Goal: Transaction & Acquisition: Purchase product/service

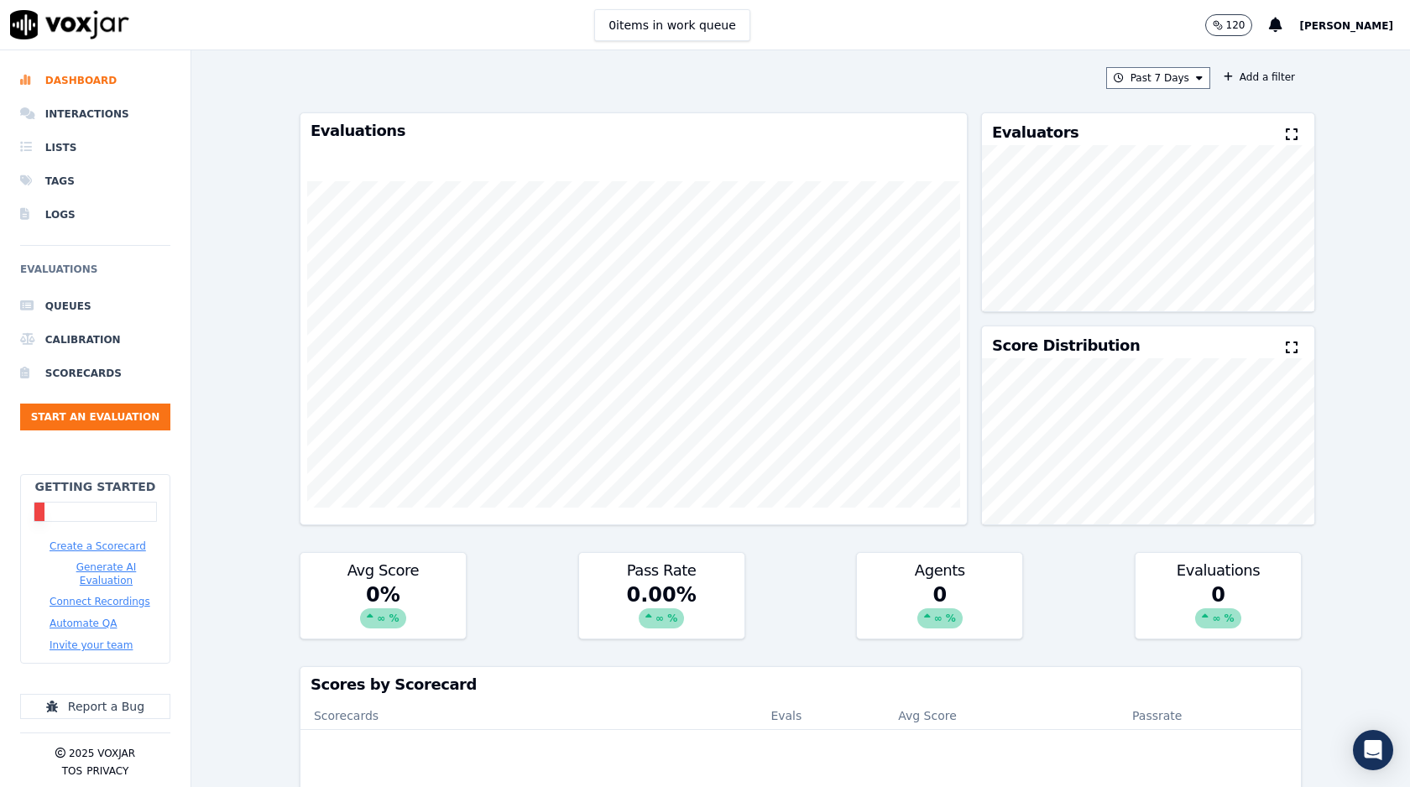
click at [270, 336] on div "Past 7 Days Add a filter Evaluations Evaluators Score Distribution Avg Score 0 …" at bounding box center [800, 418] width 1218 height 737
click at [1253, 17] on button "120" at bounding box center [1229, 25] width 48 height 22
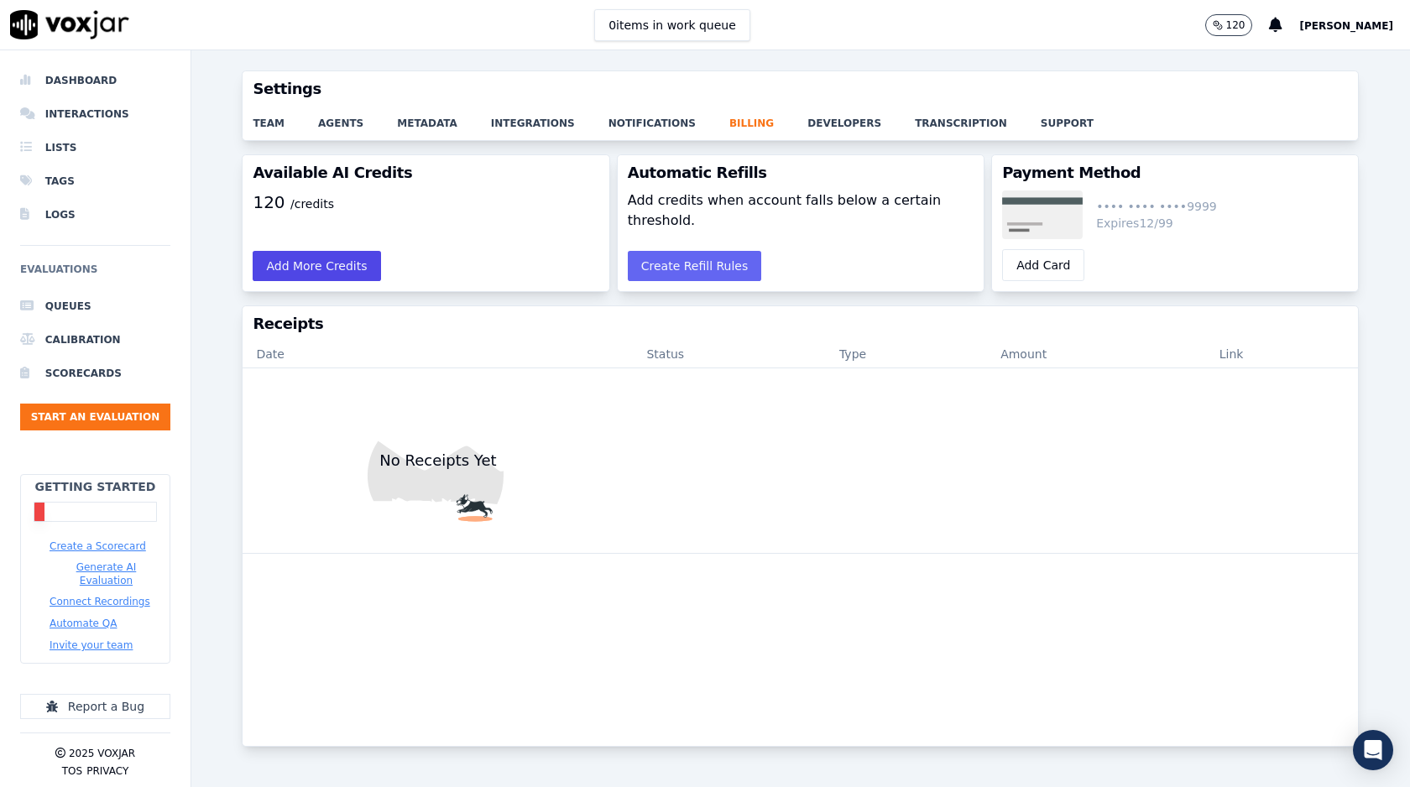
click at [323, 258] on button "Add More Credits" at bounding box center [317, 266] width 128 height 30
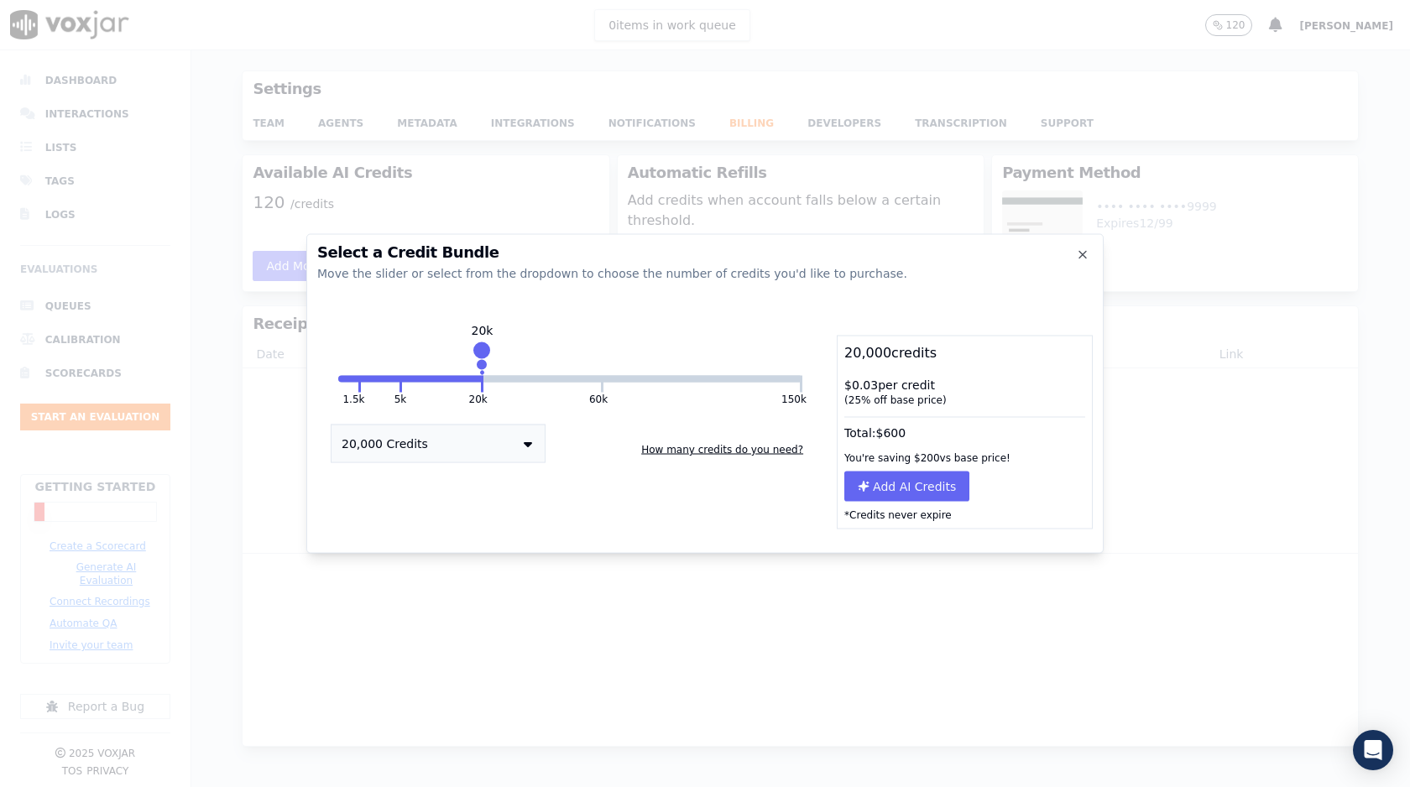
click at [356, 401] on button "1.5k" at bounding box center [353, 399] width 22 height 13
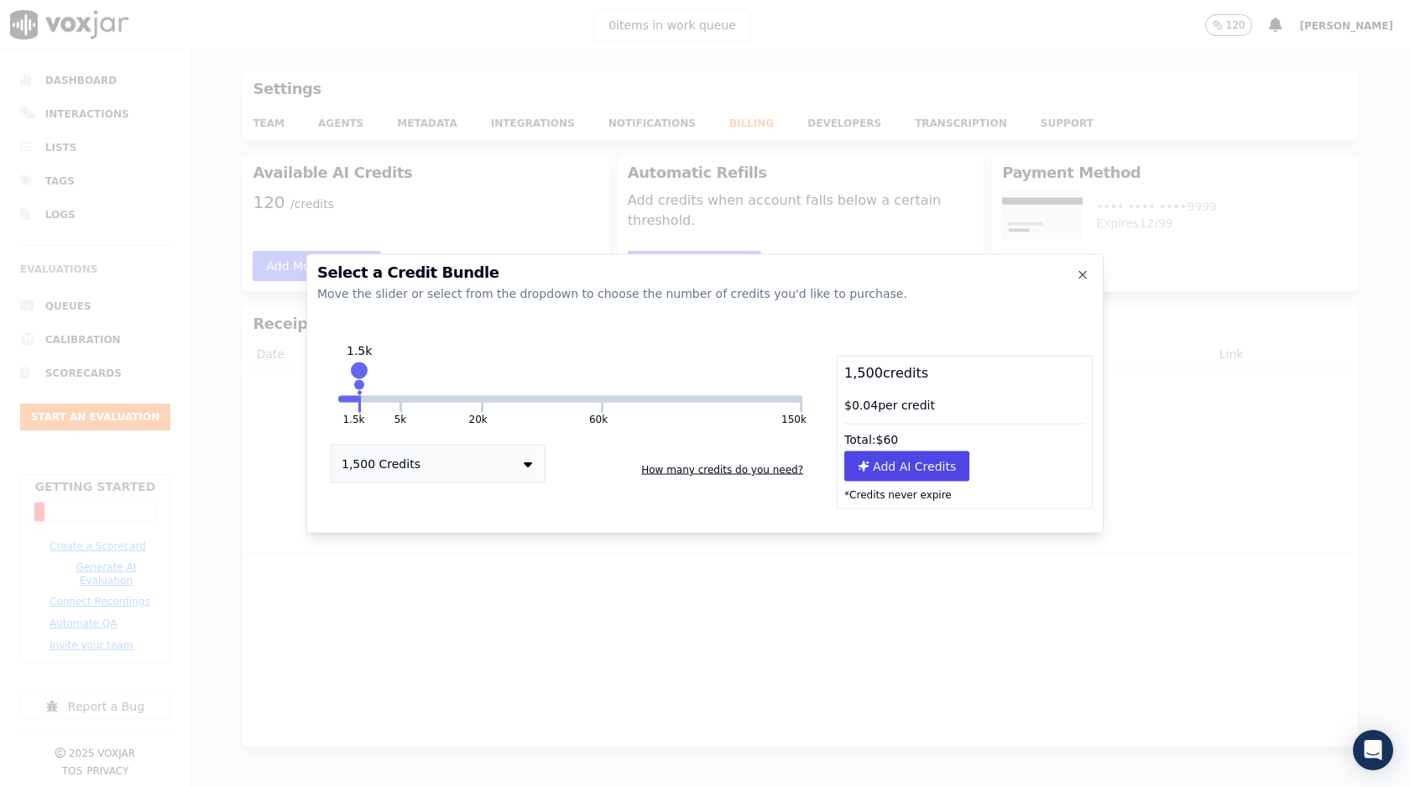
click at [901, 467] on button "Add AI Credits" at bounding box center [906, 466] width 125 height 30
